Goal: Information Seeking & Learning: Learn about a topic

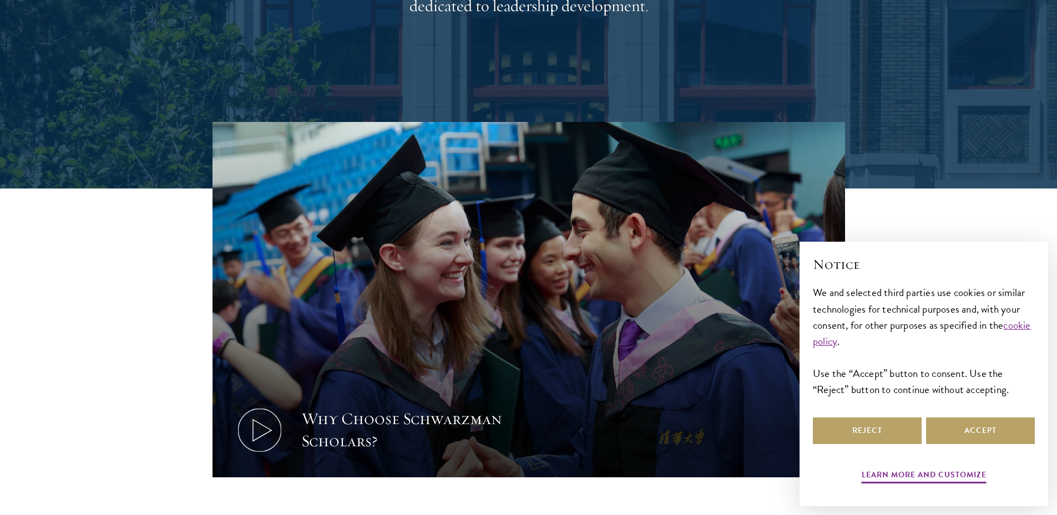
scroll to position [333, 0]
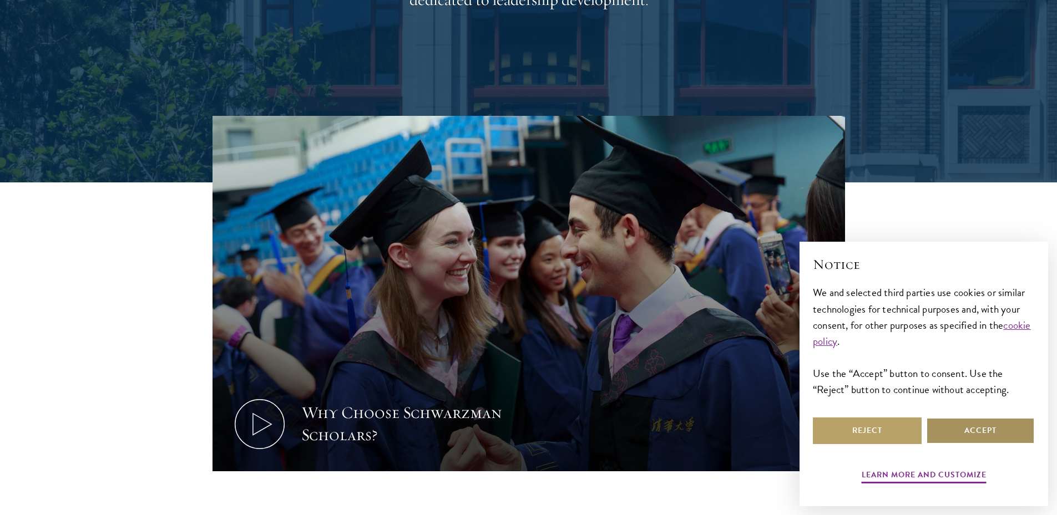
click at [942, 437] on button "Accept" at bounding box center [980, 431] width 109 height 27
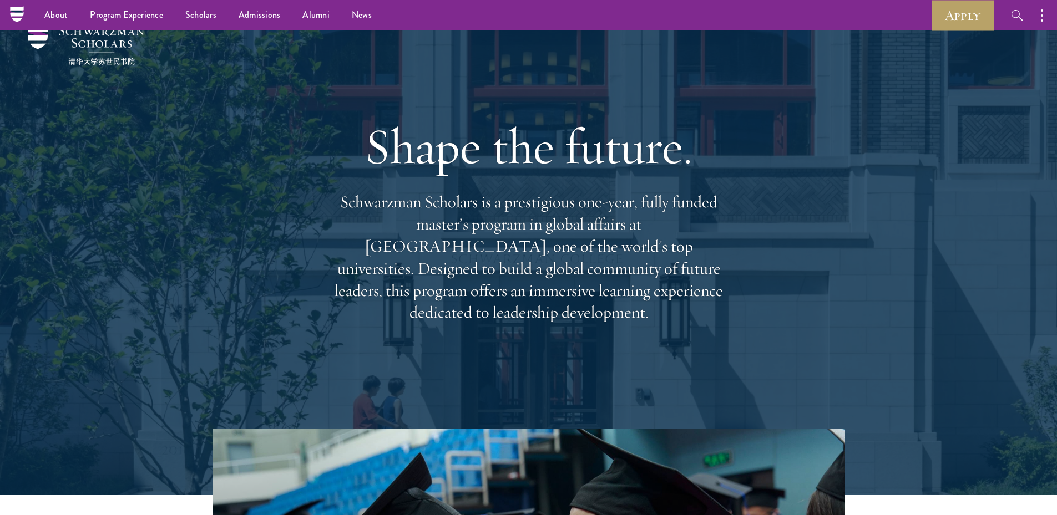
scroll to position [0, 0]
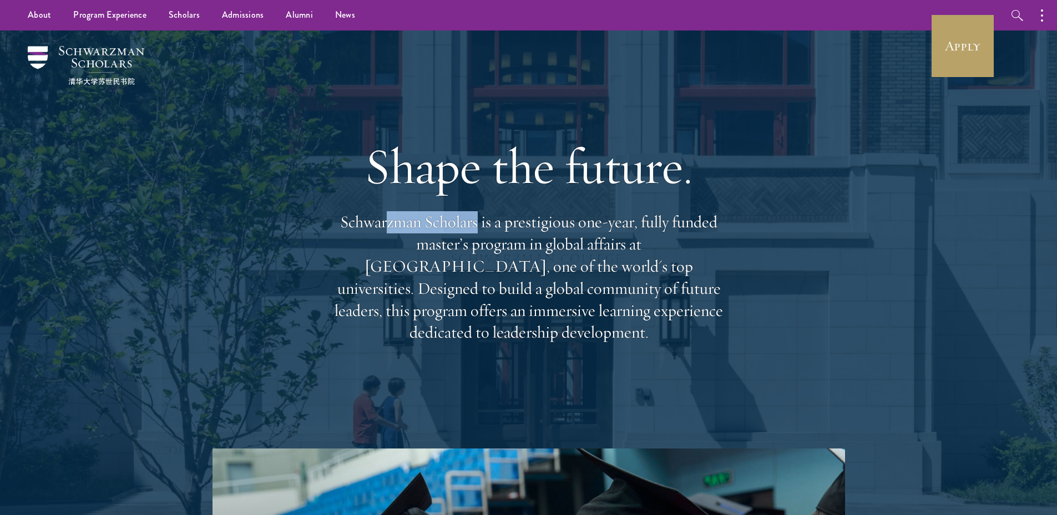
drag, startPoint x: 406, startPoint y: 224, endPoint x: 498, endPoint y: 217, distance: 92.4
click at [498, 217] on p "Schwarzman Scholars is a prestigious one-year, fully funded master’s program in…" at bounding box center [529, 277] width 400 height 133
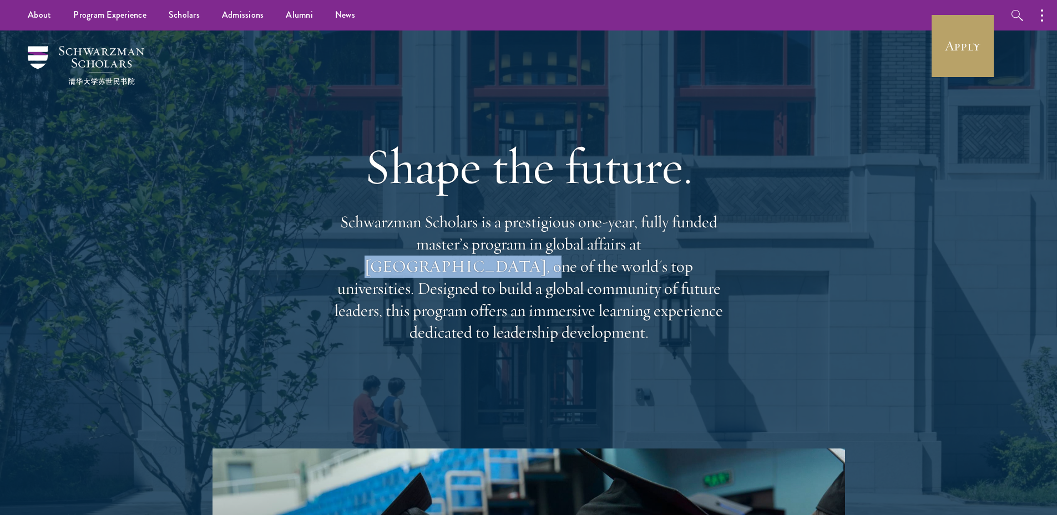
drag, startPoint x: 648, startPoint y: 242, endPoint x: 406, endPoint y: 260, distance: 243.1
click at [406, 260] on p "Schwarzman Scholars is a prestigious one-year, fully funded master’s program in…" at bounding box center [529, 277] width 400 height 133
copy p "Tsinghua University,"
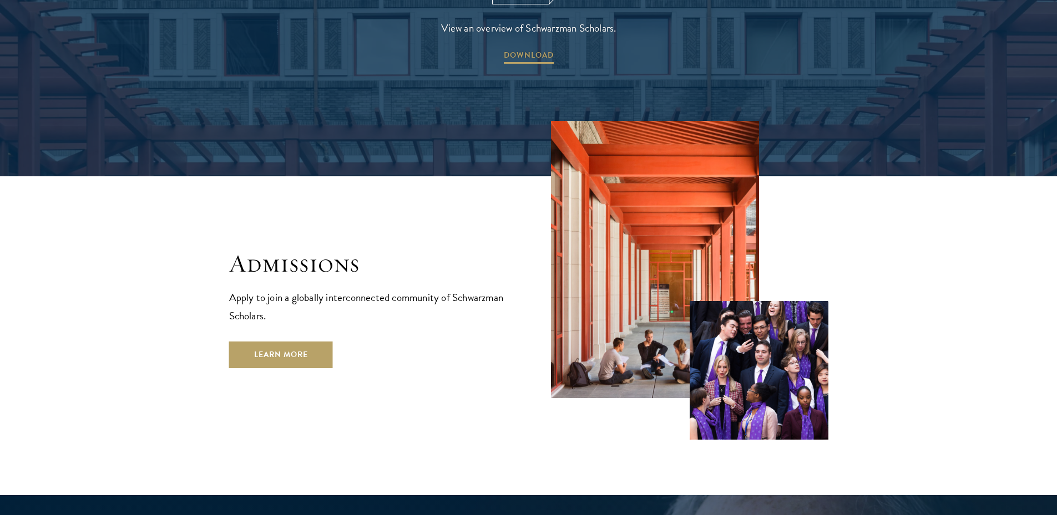
scroll to position [1776, 0]
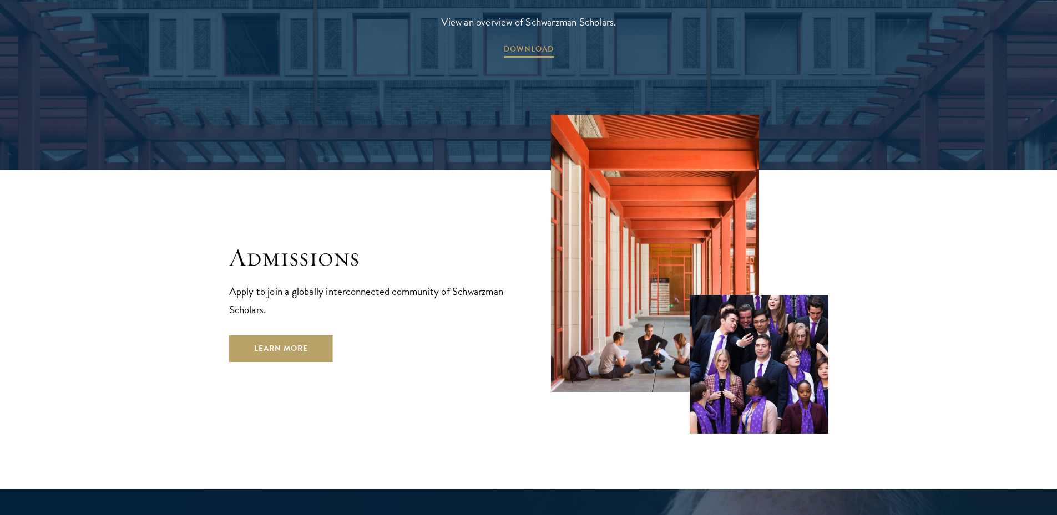
drag, startPoint x: 306, startPoint y: 308, endPoint x: 294, endPoint y: 273, distance: 37.0
click at [293, 282] on p "Apply to join a globally interconnected community of Schwarzman Scholars." at bounding box center [367, 300] width 277 height 37
click at [290, 336] on link "Learn More" at bounding box center [281, 349] width 104 height 27
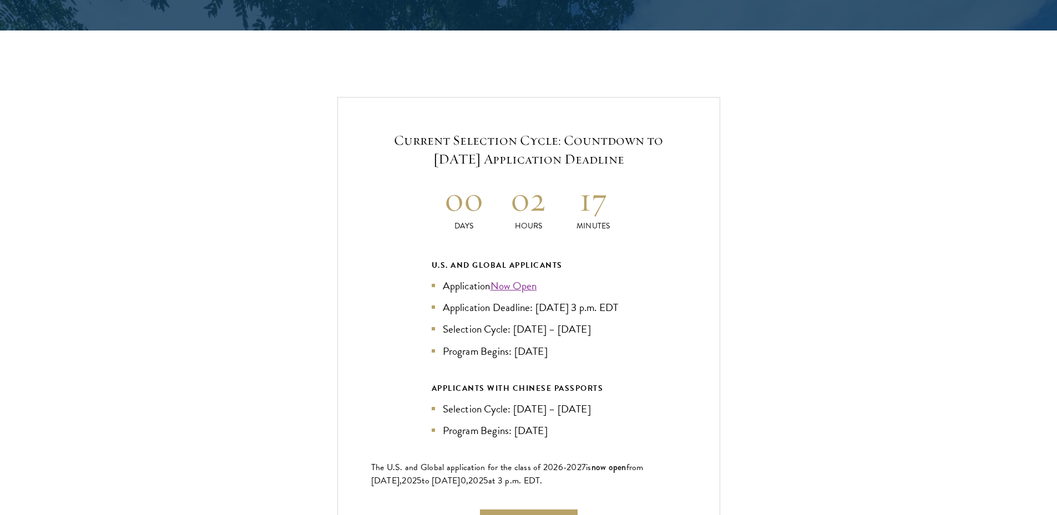
scroll to position [2330, 0]
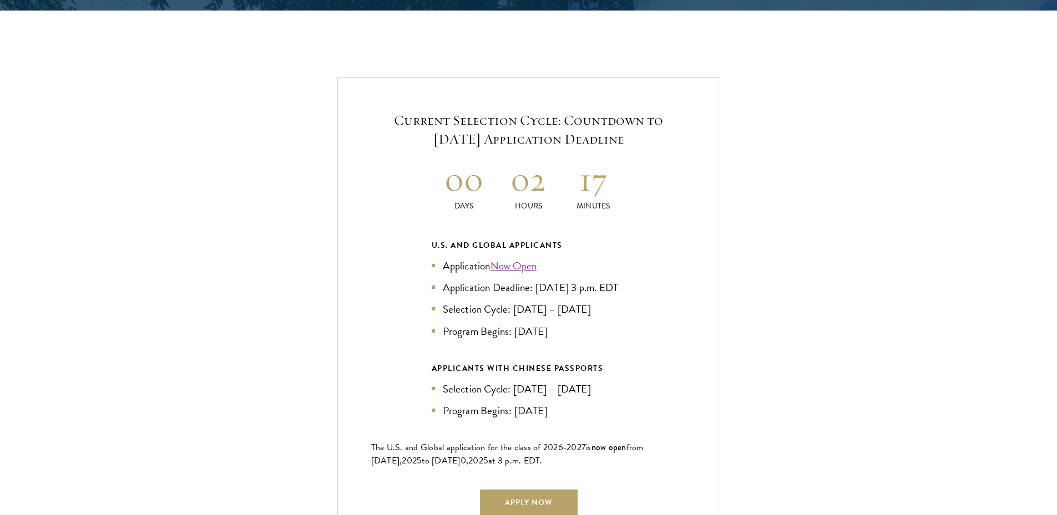
drag, startPoint x: 490, startPoint y: 284, endPoint x: 564, endPoint y: 296, distance: 75.3
click at [564, 296] on li "Application Deadline: [DATE] 3 p.m. EDT" at bounding box center [529, 288] width 194 height 16
click at [549, 296] on li "Application Deadline: [DATE] 3 p.m. EDT" at bounding box center [529, 288] width 194 height 16
click at [501, 317] on li "Selection Cycle: [DATE] – [DATE]" at bounding box center [529, 309] width 194 height 16
